Goal: Information Seeking & Learning: Learn about a topic

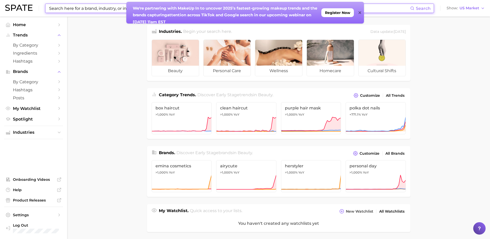
click at [77, 6] on input at bounding box center [229, 8] width 361 height 9
type input "hair growth"
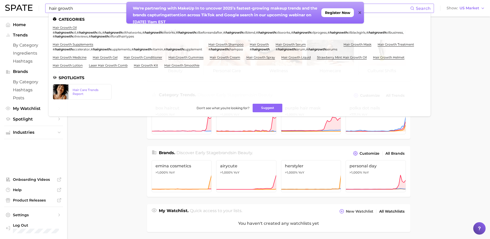
click at [423, 10] on span "Search" at bounding box center [423, 8] width 15 height 5
click at [361, 12] on icon at bounding box center [359, 13] width 3 height 4
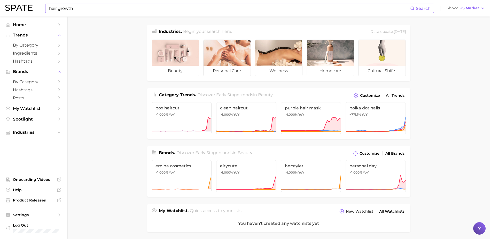
click at [417, 10] on span "Search" at bounding box center [423, 8] width 15 height 5
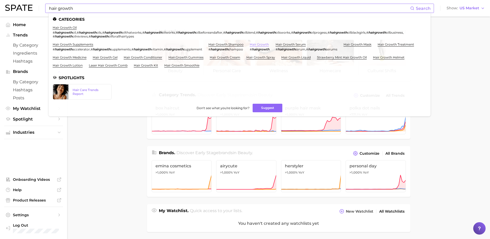
click at [264, 43] on link "hair growth" at bounding box center [259, 44] width 19 height 4
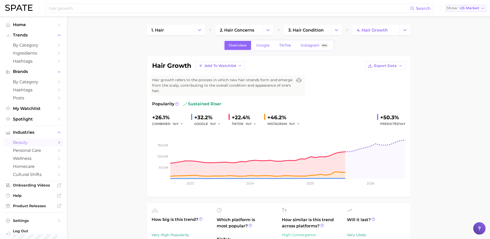
click at [478, 7] on span "US Market" at bounding box center [469, 8] width 20 height 3
click at [460, 62] on span "Global" at bounding box center [454, 63] width 12 height 4
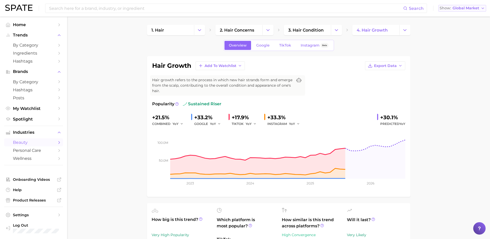
click at [469, 8] on span "Global Market" at bounding box center [465, 8] width 27 height 3
click at [461, 34] on button "[GEOGRAPHIC_DATA]" at bounding box center [462, 35] width 48 height 9
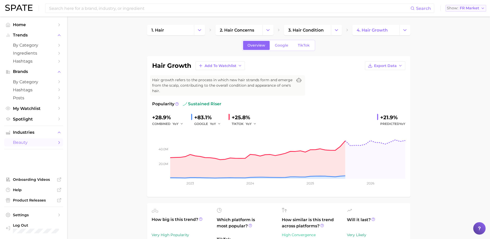
click at [480, 5] on button "Show FR Market" at bounding box center [465, 8] width 41 height 7
click at [465, 44] on span "[GEOGRAPHIC_DATA]" at bounding box center [468, 44] width 40 height 4
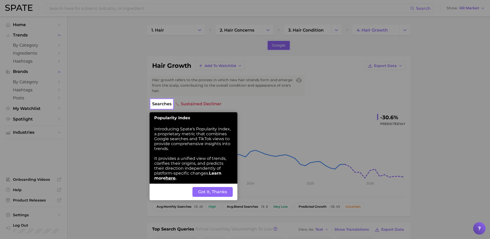
click at [221, 191] on button "Got It, Thanks" at bounding box center [212, 192] width 40 height 10
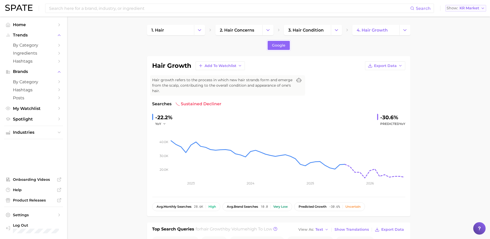
click at [465, 9] on span "KR Market" at bounding box center [469, 8] width 20 height 3
click at [463, 51] on button "[GEOGRAPHIC_DATA]" at bounding box center [467, 53] width 45 height 9
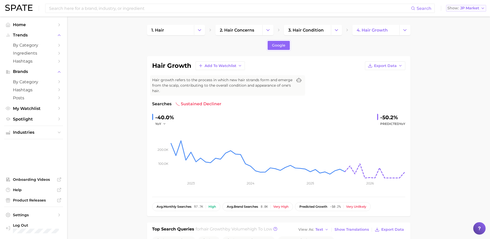
click at [467, 7] on span "JP Market" at bounding box center [469, 8] width 19 height 3
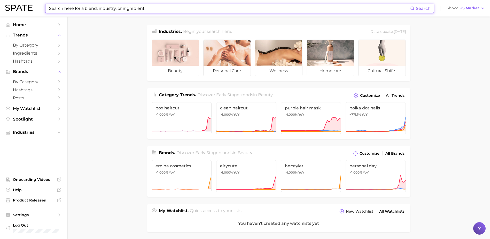
click at [163, 12] on input at bounding box center [229, 8] width 361 height 9
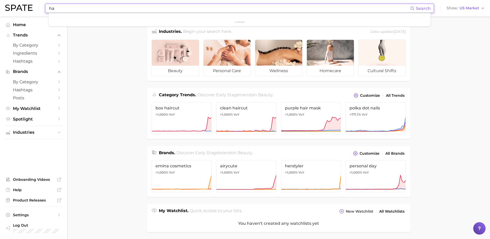
type input "h"
drag, startPoint x: 95, startPoint y: 8, endPoint x: 61, endPoint y: 6, distance: 33.4
click at [61, 6] on input "[DEMOGRAPHIC_DATA] andropecia" at bounding box center [229, 8] width 361 height 9
type input "[DEMOGRAPHIC_DATA] hair loss"
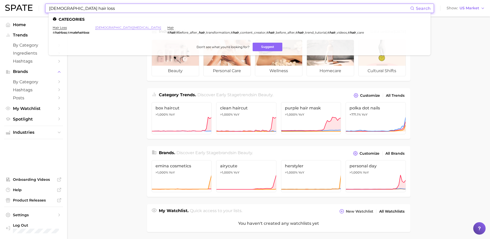
click at [101, 28] on link "[DEMOGRAPHIC_DATA][MEDICAL_DATA]" at bounding box center [128, 28] width 66 height 4
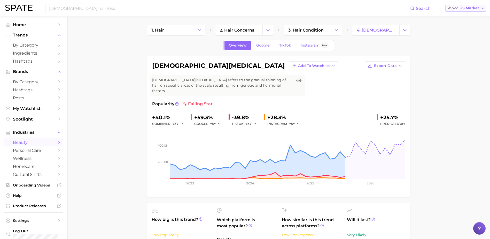
click at [472, 8] on span "US Market" at bounding box center [469, 8] width 20 height 3
click at [462, 61] on button "Global" at bounding box center [467, 63] width 45 height 9
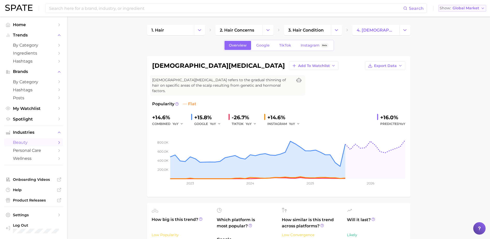
click at [462, 9] on span "Global Market" at bounding box center [465, 8] width 27 height 3
click at [19, 227] on div "Log Out" at bounding box center [36, 228] width 46 height 10
